Goal: Book appointment/travel/reservation

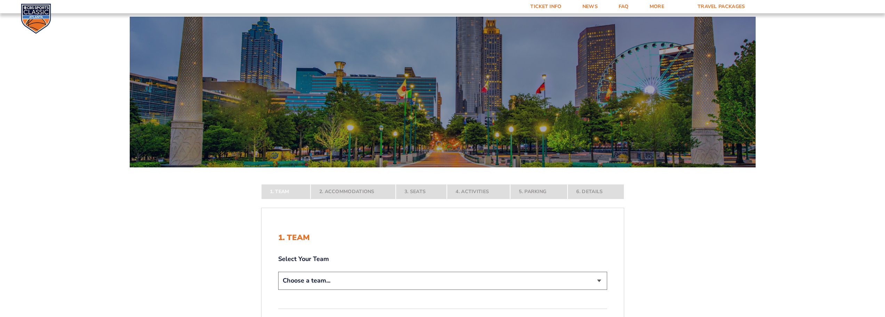
scroll to position [70, 0]
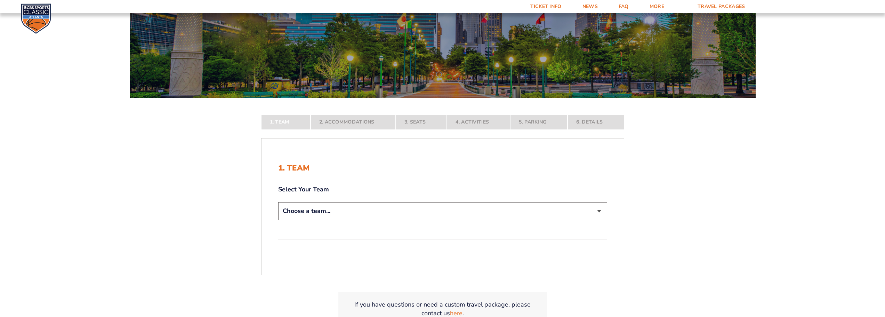
click at [368, 208] on select "Choose a team... [US_STATE] Wildcats [US_STATE] State Buckeyes [US_STATE] Tar H…" at bounding box center [442, 211] width 329 height 18
select select "12756"
click at [278, 220] on select "Choose a team... [US_STATE] Wildcats [US_STATE] State Buckeyes [US_STATE] Tar H…" at bounding box center [442, 211] width 329 height 18
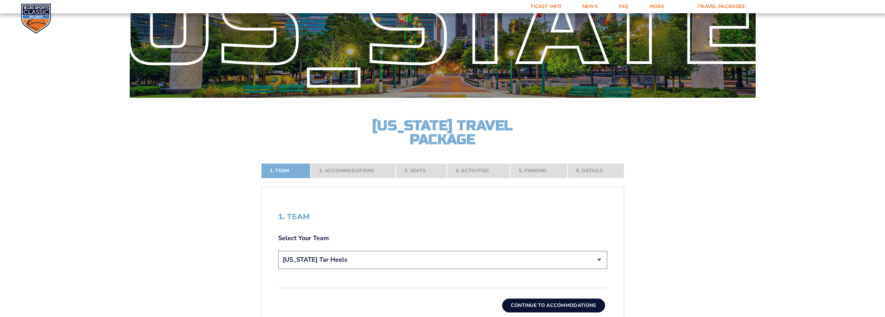
scroll to position [139, 0]
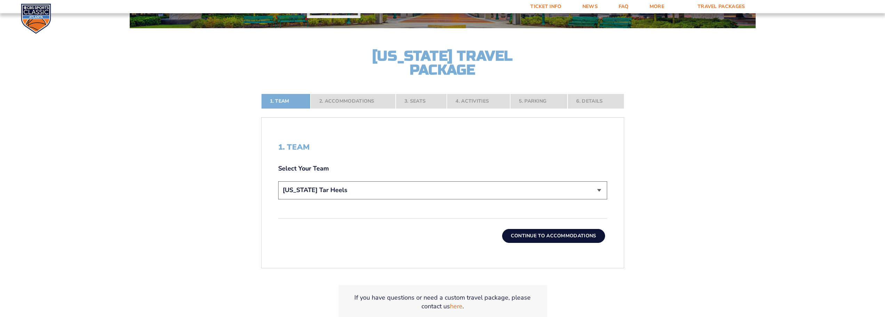
click at [522, 234] on button "Continue To Accommodations" at bounding box center [553, 236] width 103 height 14
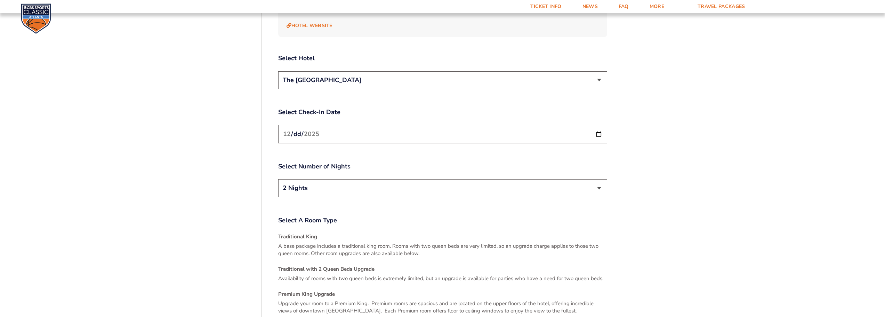
scroll to position [984, 0]
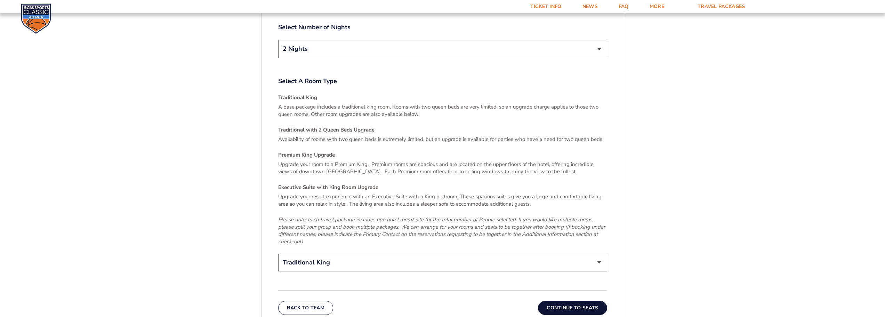
click at [577, 301] on button "Continue To Seats" at bounding box center [572, 308] width 69 height 14
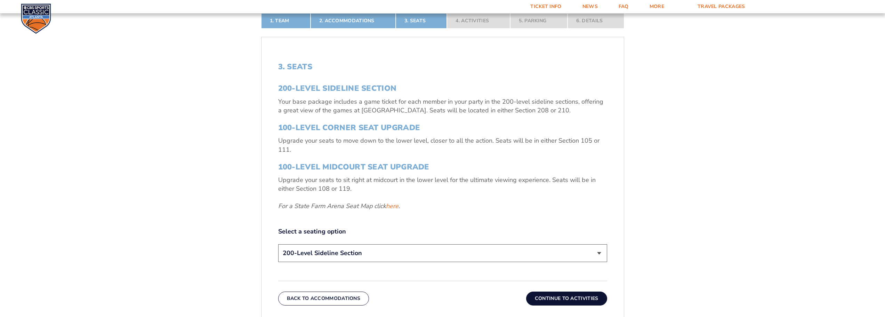
scroll to position [254, 0]
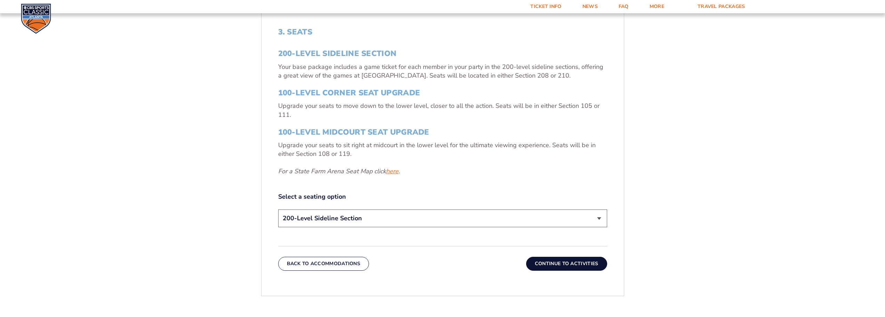
click at [395, 172] on link "here" at bounding box center [392, 171] width 13 height 9
click at [347, 187] on div "3. Seats 200-Level Sideline Section Your base package includes a game ticket fo…" at bounding box center [442, 128] width 329 height 202
click at [351, 150] on p "Upgrade your seats to sit right at midcourt in the lower level for the ultimate…" at bounding box center [442, 149] width 329 height 17
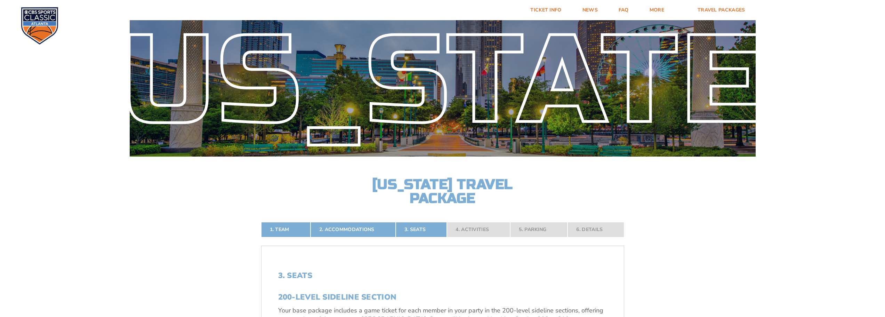
scroll to position [0, 0]
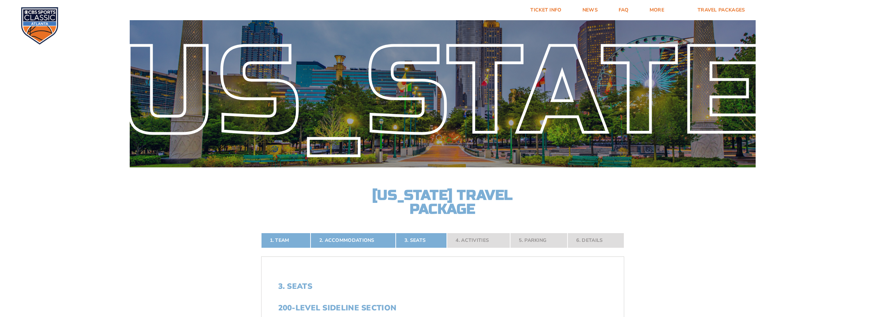
click at [39, 19] on img at bounding box center [40, 26] width 38 height 38
